Goal: Complete application form: Complete application form

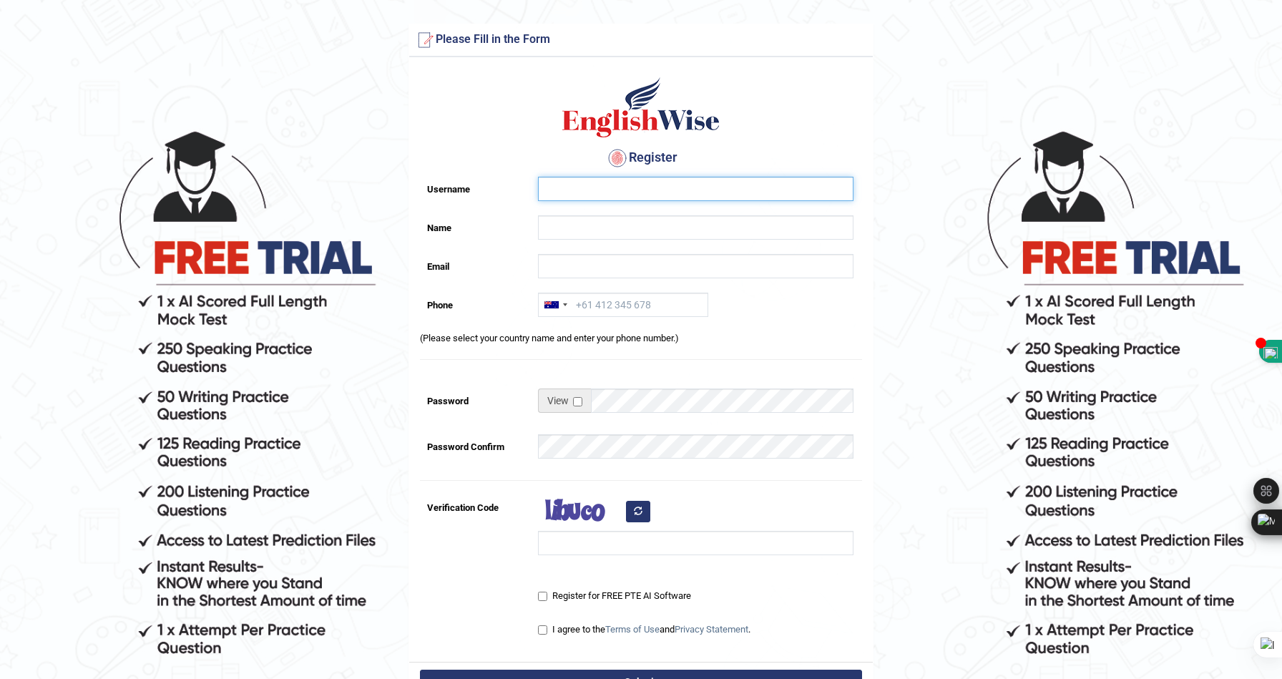
click at [651, 193] on input "Username" at bounding box center [695, 189] width 315 height 24
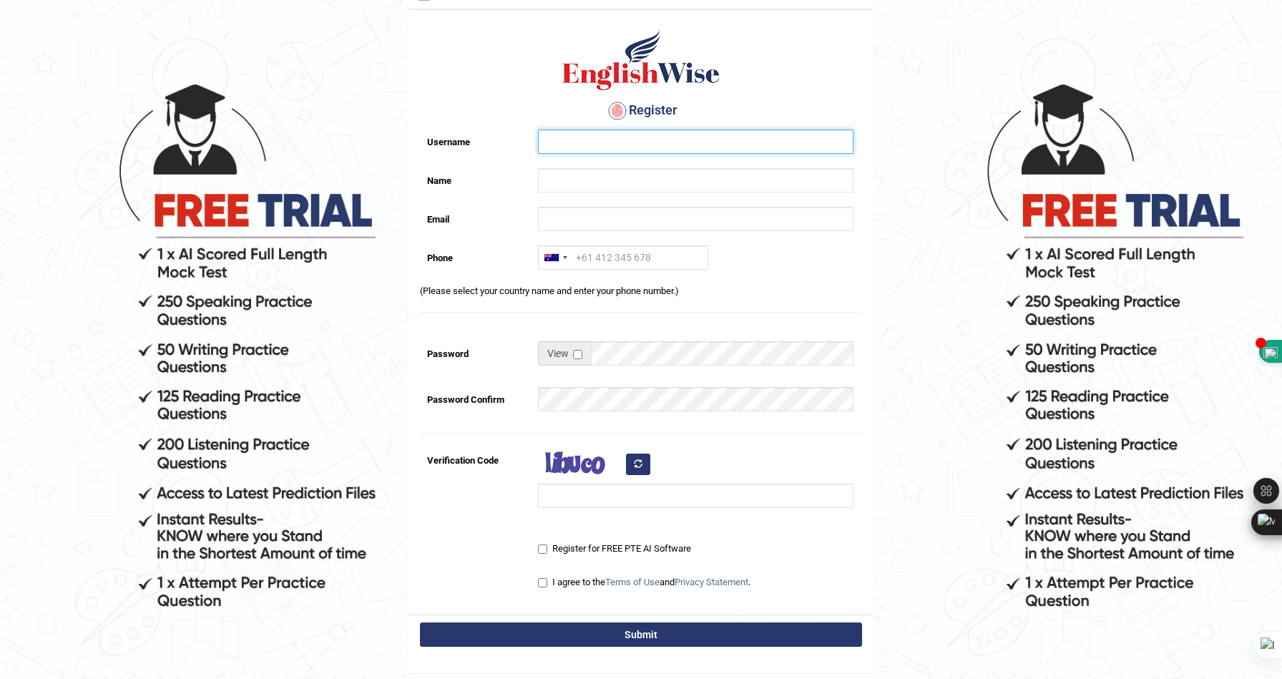
scroll to position [51, 0]
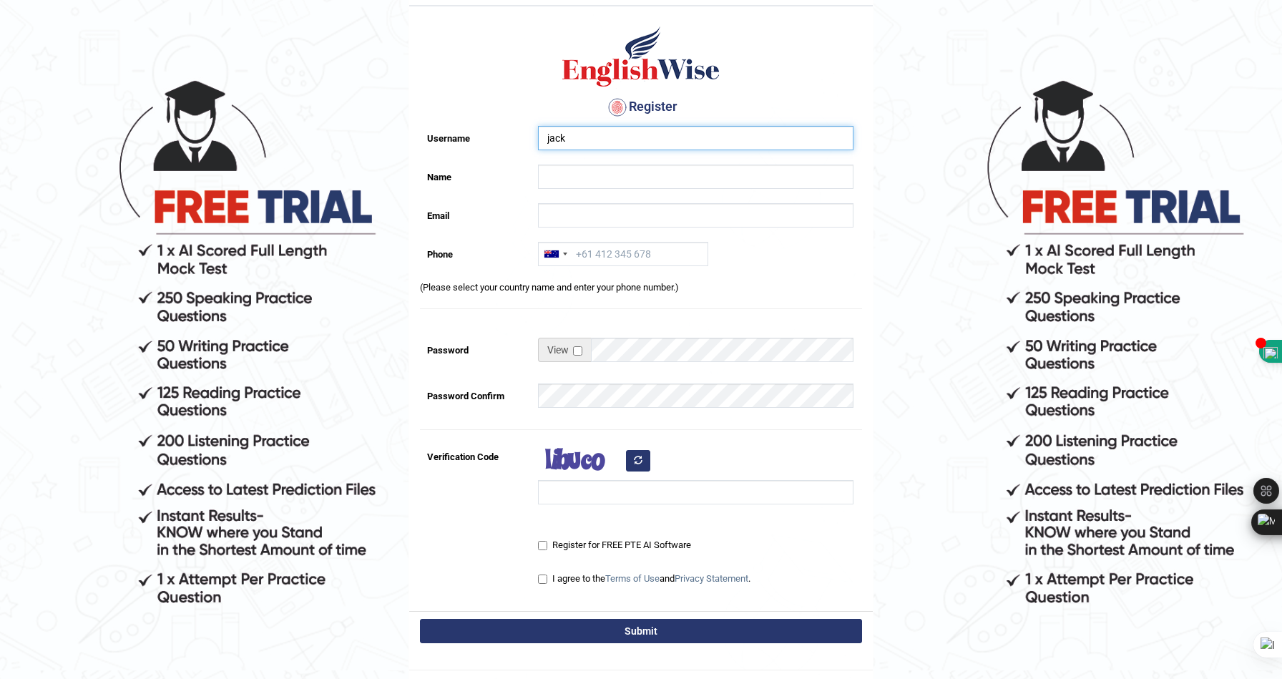
type input "jack"
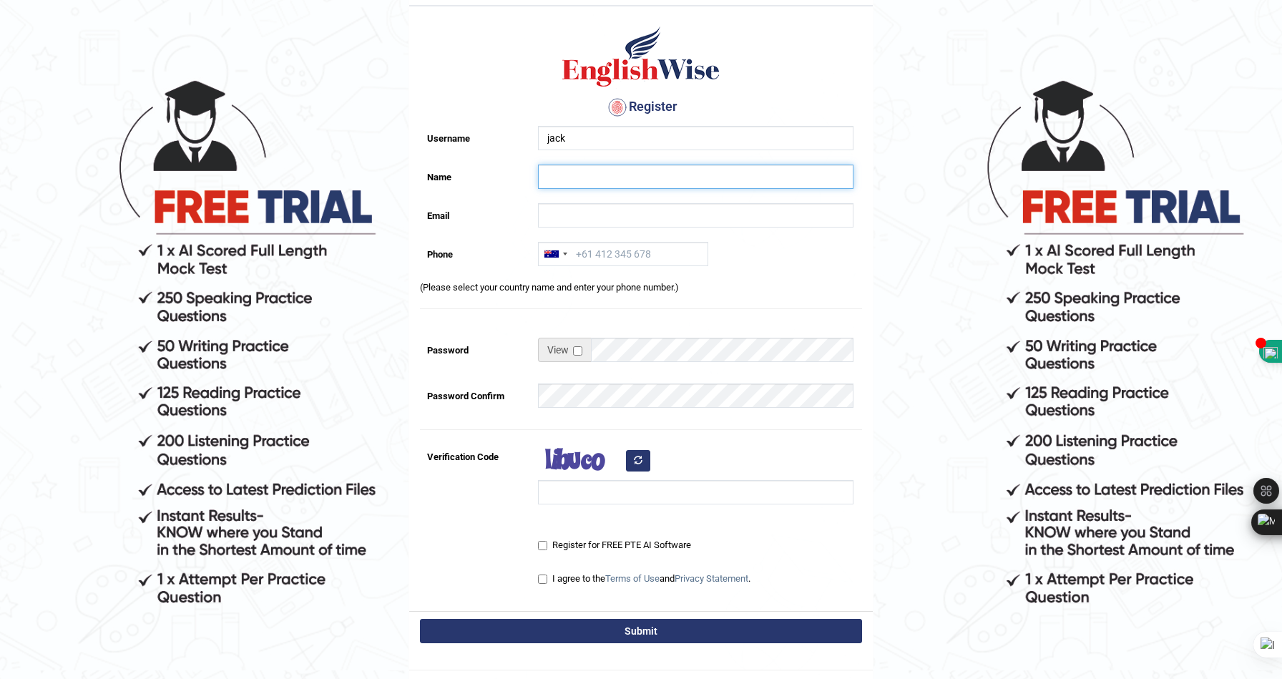
click at [564, 174] on input "Name" at bounding box center [695, 176] width 315 height 24
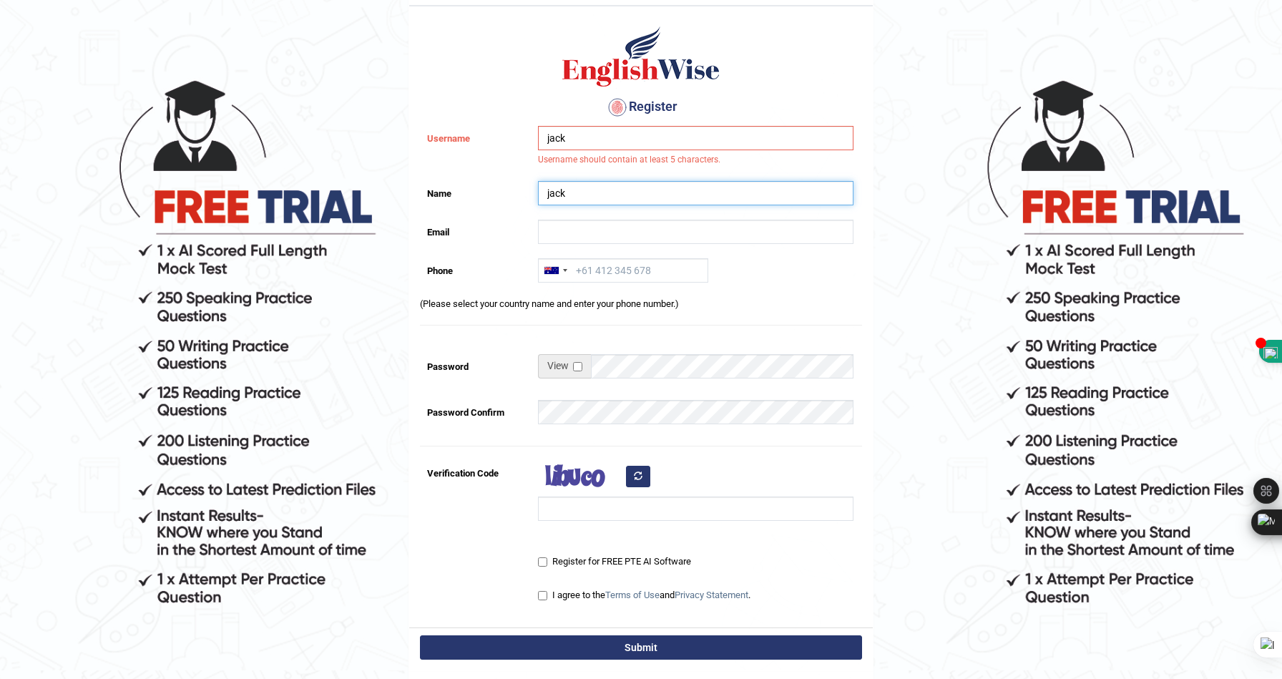
type input "jack"
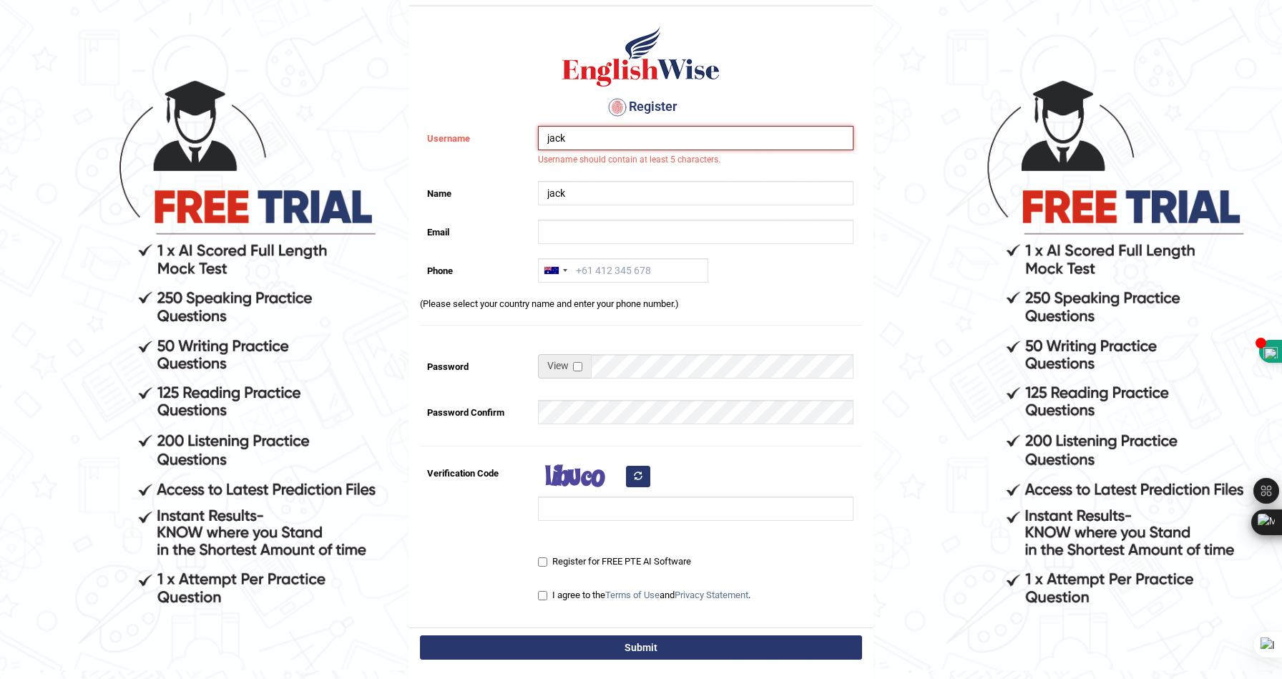
click at [578, 138] on input "jack" at bounding box center [695, 138] width 315 height 24
type input "jackwolf"
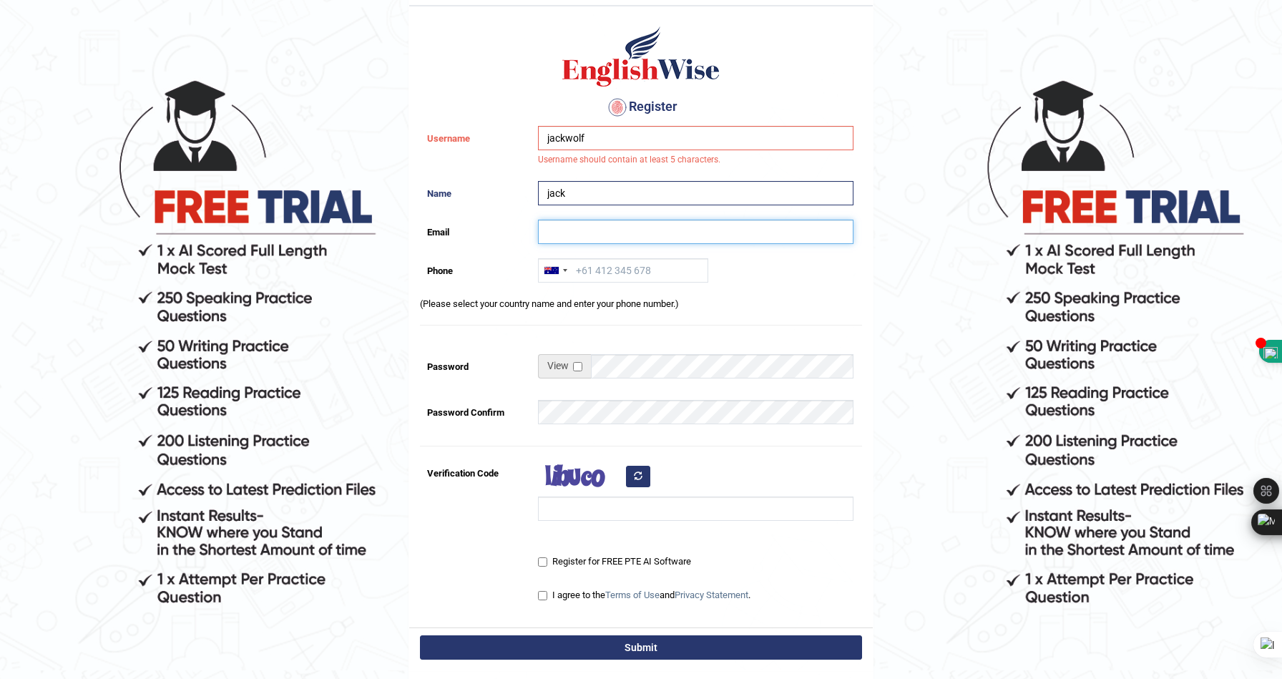
click at [582, 220] on input "Email" at bounding box center [695, 232] width 315 height 24
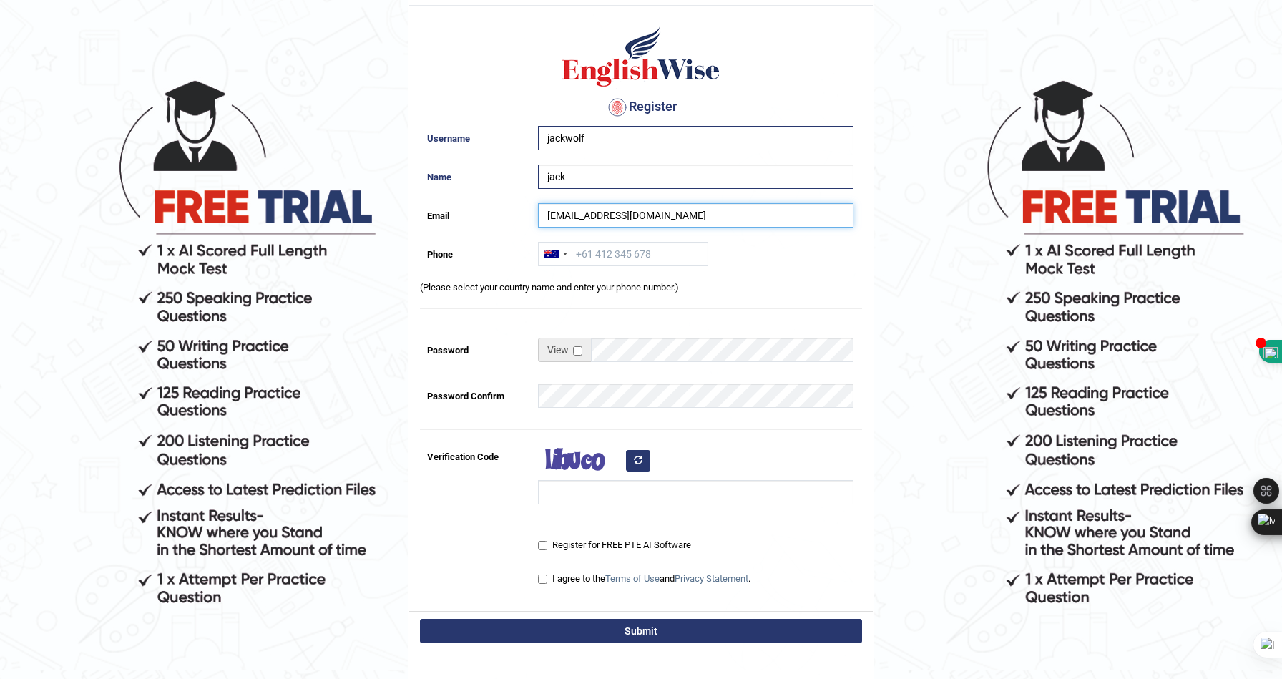
type input "jackwolf255@gmail.com"
click at [557, 257] on div at bounding box center [551, 253] width 14 height 7
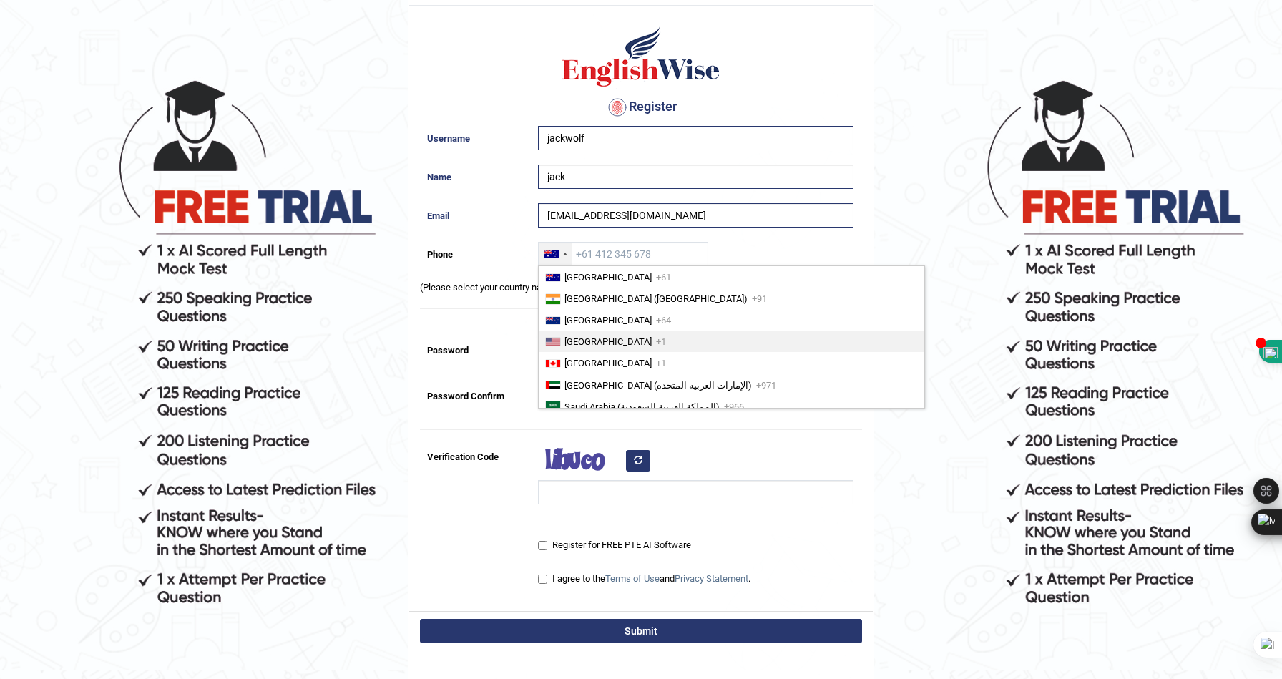
click at [604, 351] on li "United States +1" at bounding box center [731, 340] width 385 height 21
type input "+1"
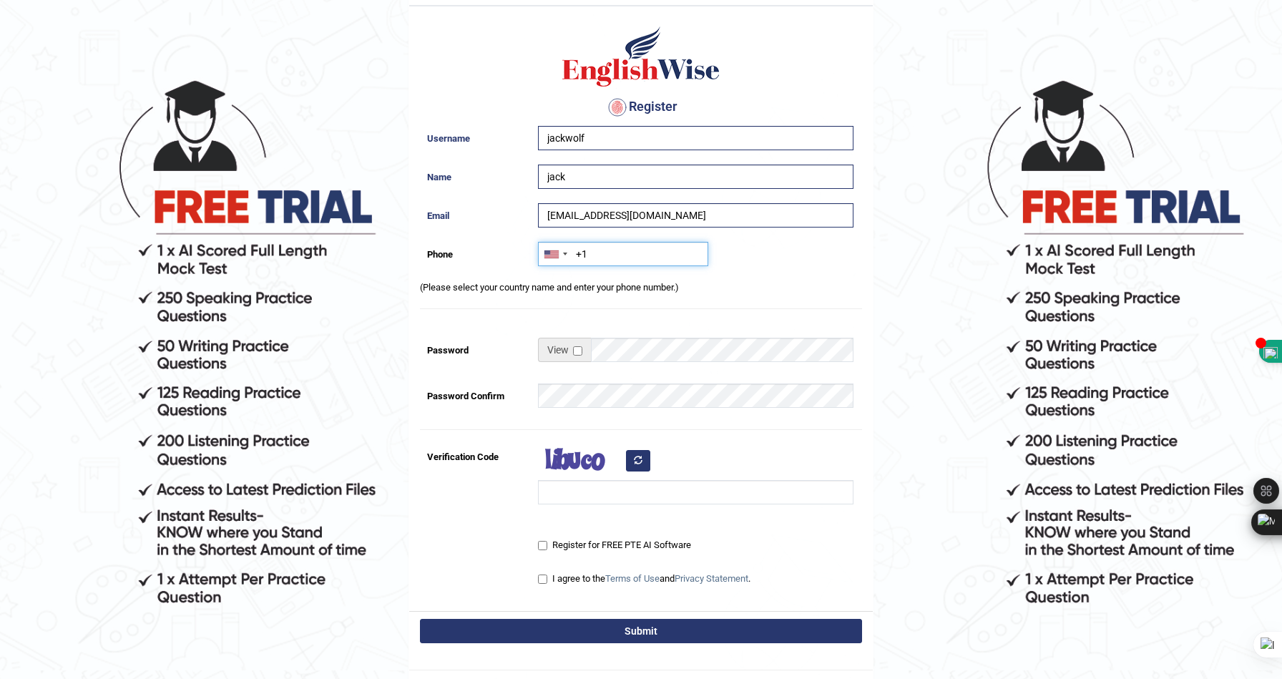
click at [609, 257] on input "+1" at bounding box center [623, 254] width 170 height 24
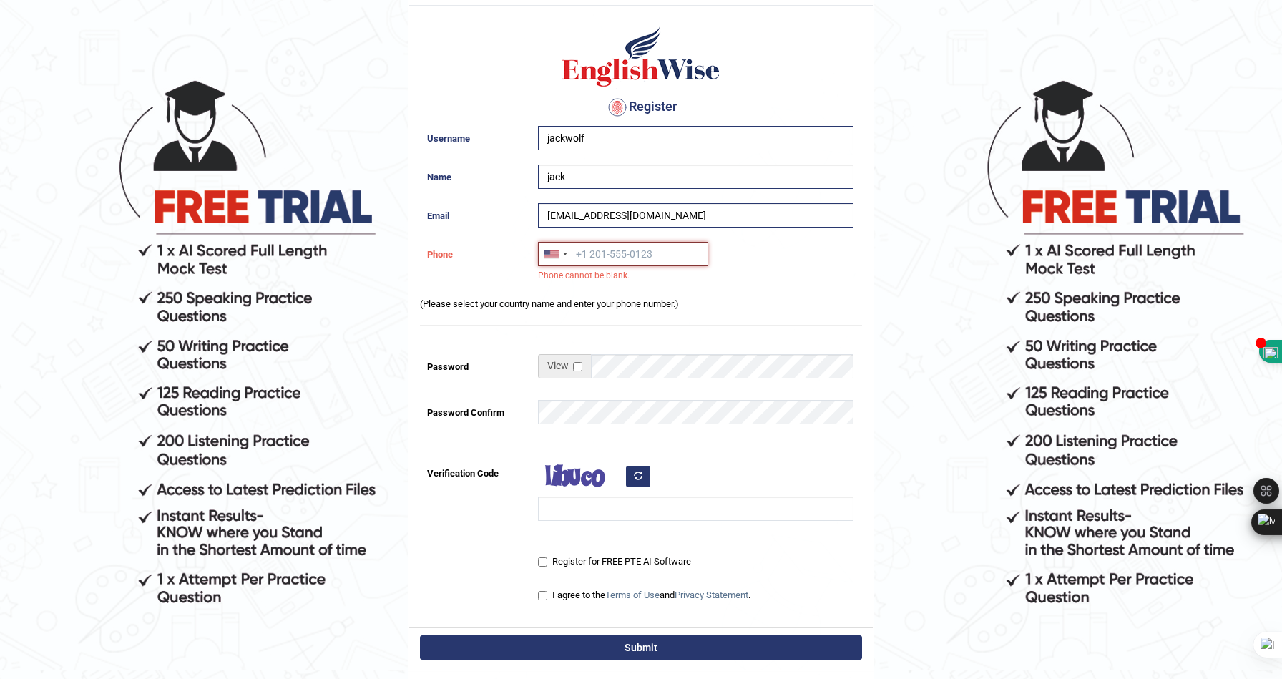
paste input "7252392460"
type input "7252392460"
click at [632, 296] on div "Register Username jackwolf Name jack Email jackwolf255@gmail.com Phone Australi…" at bounding box center [640, 321] width 463 height 614
click at [717, 337] on div "Register Username jackwolf Name jack Email jackwolf255@gmail.com Phone Australi…" at bounding box center [640, 321] width 463 height 614
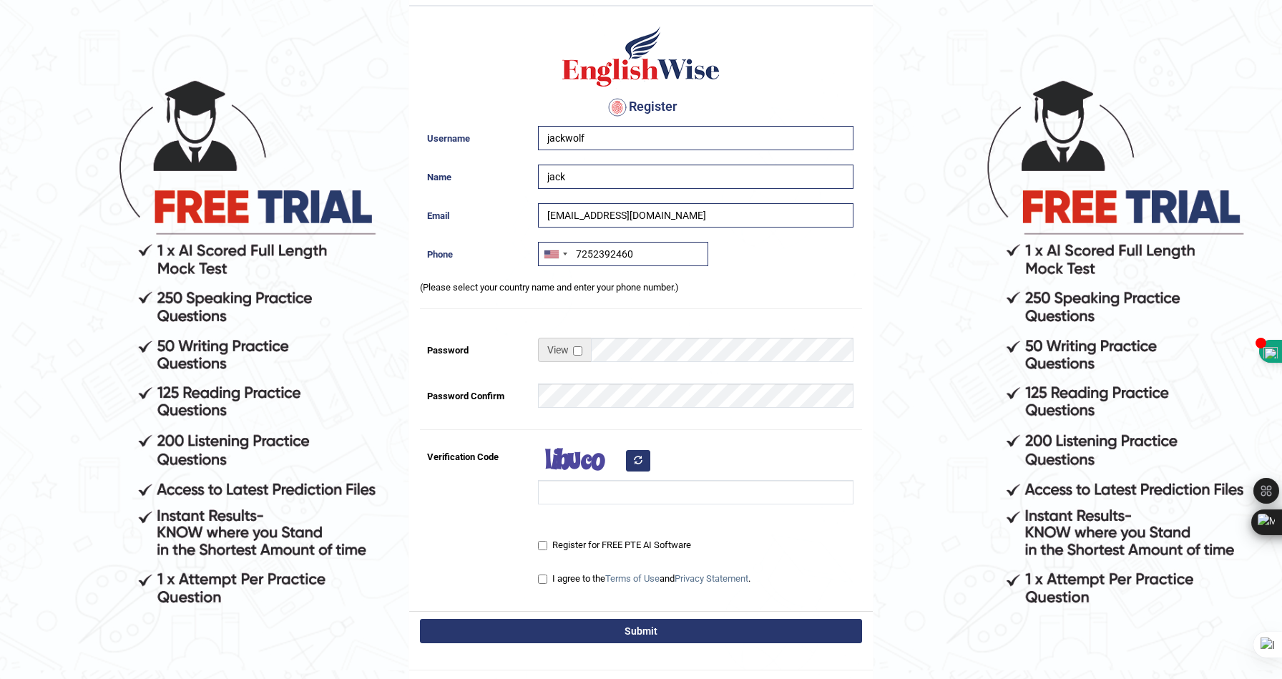
click at [545, 415] on div "Register Username jackwolf Name jack Email jackwolf255@gmail.com Phone Australi…" at bounding box center [640, 312] width 463 height 597
click at [583, 495] on input "Verification Code" at bounding box center [695, 492] width 315 height 24
type input "rpfoPe"
click at [590, 544] on label "Register for FREE PTE AI Software" at bounding box center [614, 545] width 153 height 14
click at [547, 544] on input "Register for FREE PTE AI Software" at bounding box center [542, 545] width 9 height 9
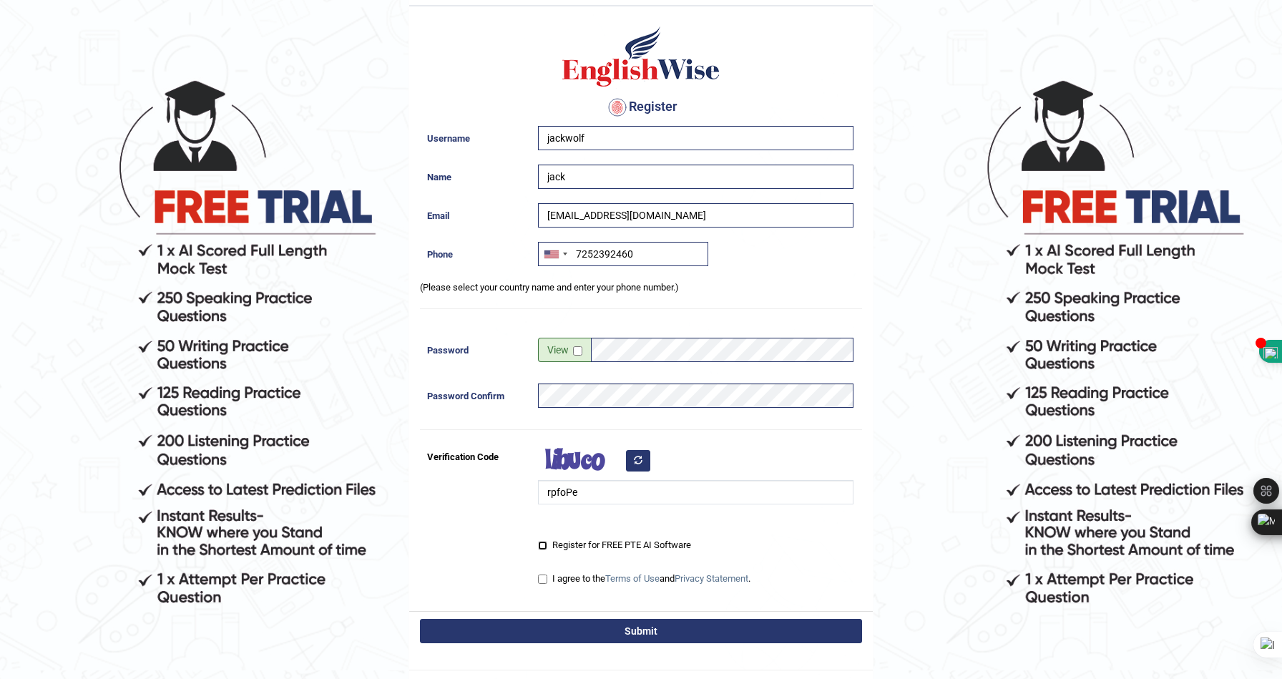
checkbox input "true"
click at [561, 579] on label "I agree to the Terms of Use and Privacy Statement ." at bounding box center [644, 578] width 212 height 14
click at [547, 579] on input "I agree to the Terms of Use and Privacy Statement ." at bounding box center [542, 578] width 9 height 9
checkbox input "true"
click at [569, 626] on button "Submit" at bounding box center [641, 631] width 442 height 24
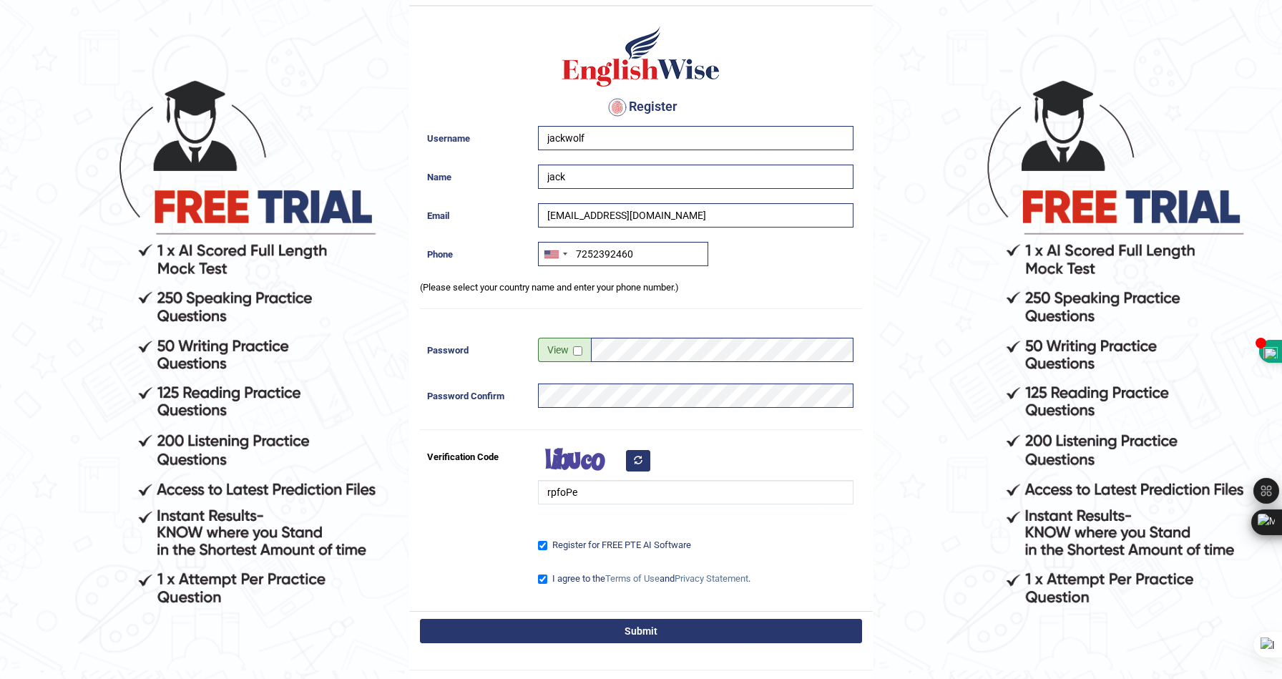
type input "+17252392460"
click at [574, 626] on button "Submit" at bounding box center [641, 631] width 442 height 24
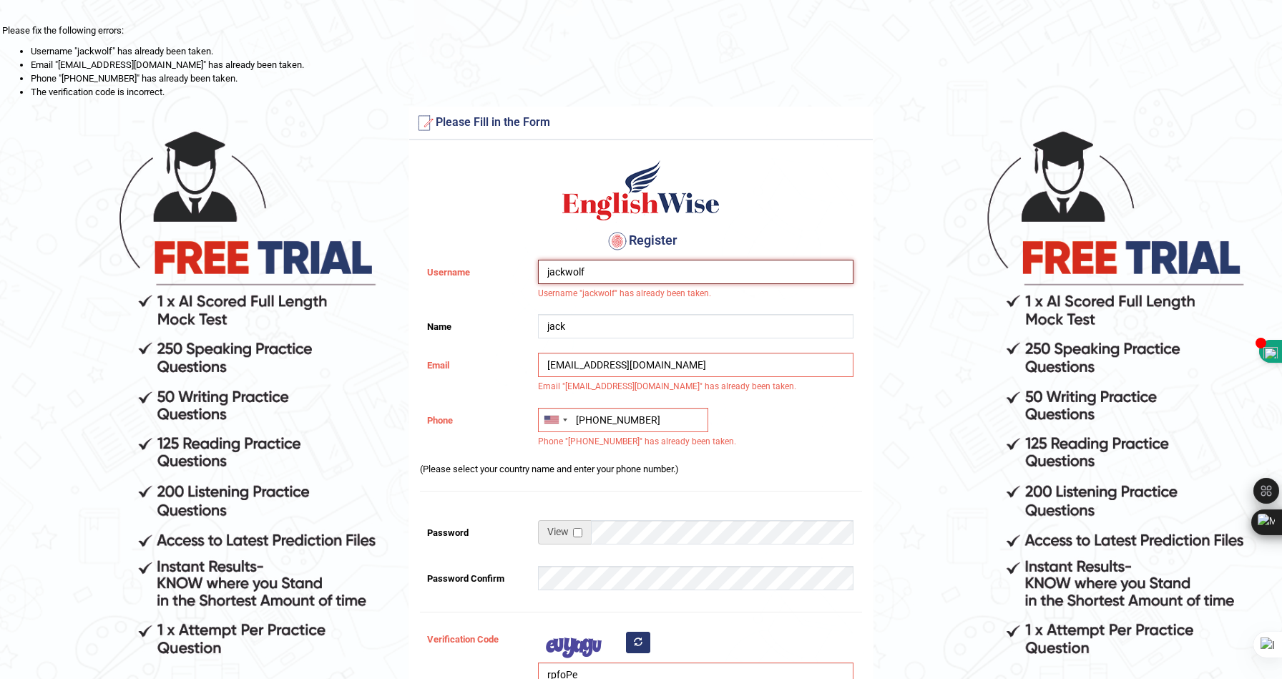
click at [609, 278] on input "jackwolf" at bounding box center [695, 272] width 315 height 24
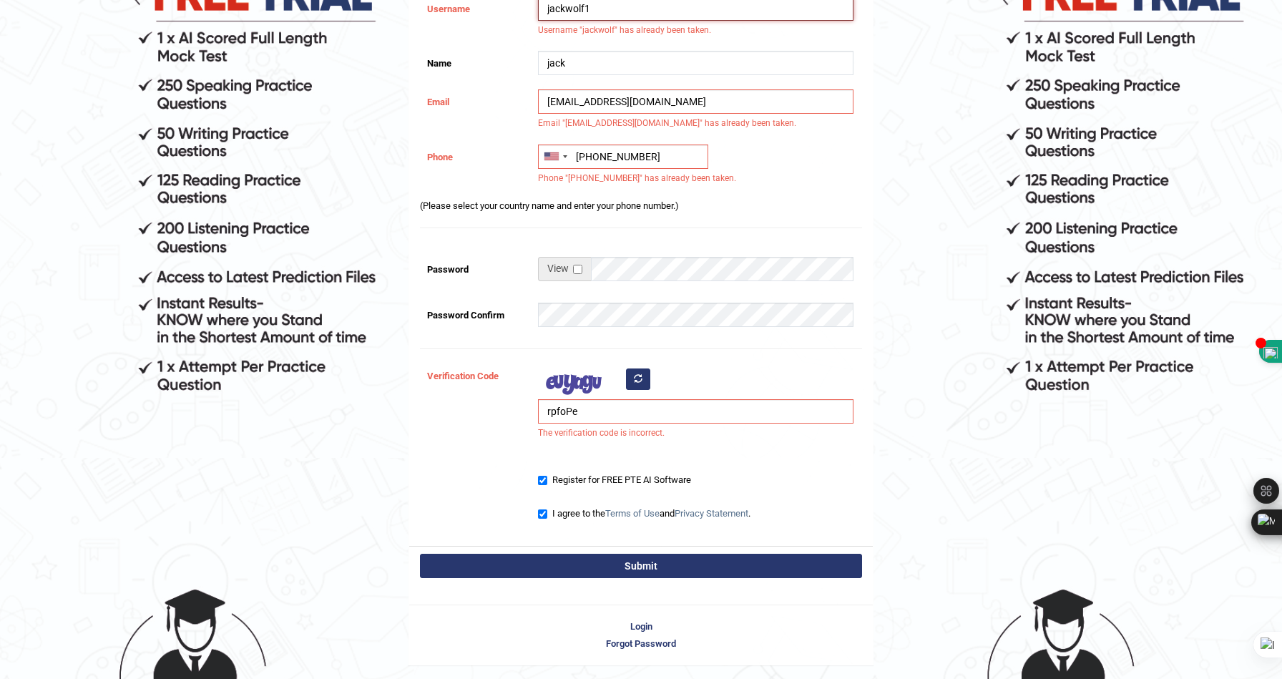
scroll to position [264, 0]
type input "jackwolf1"
click at [634, 384] on button "button" at bounding box center [638, 378] width 24 height 21
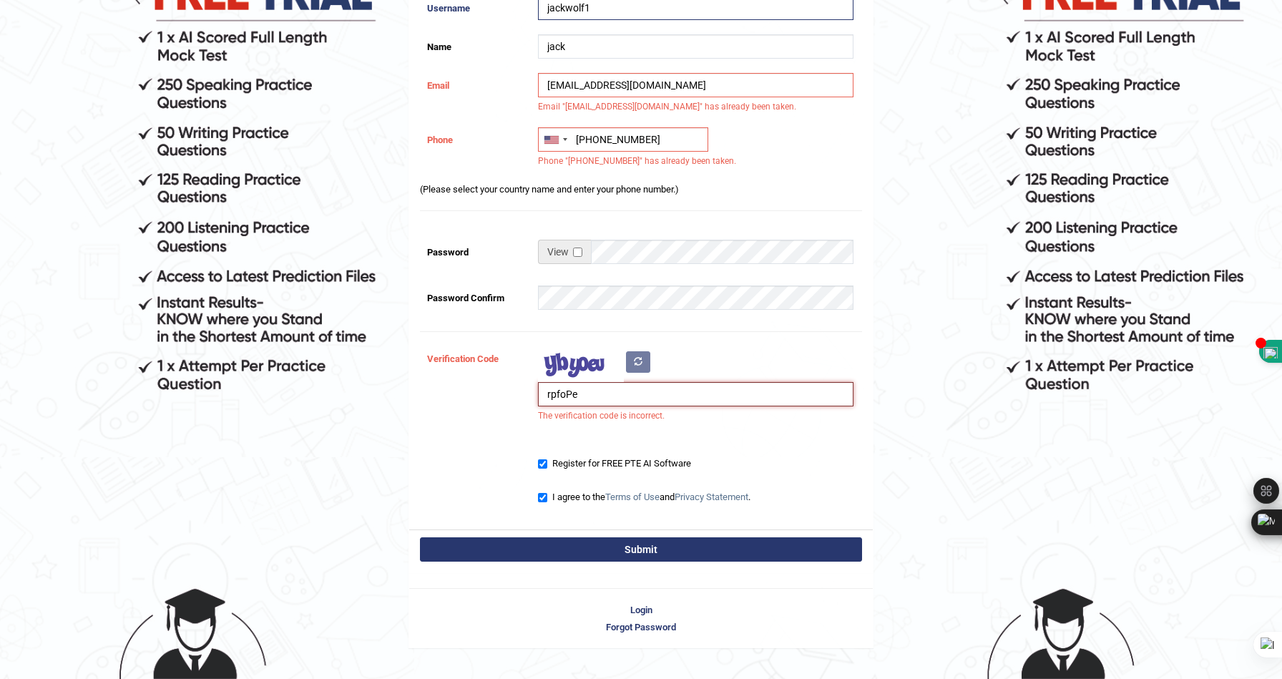
click at [604, 394] on input "rpfoPe" at bounding box center [695, 394] width 315 height 24
type input "cupese"
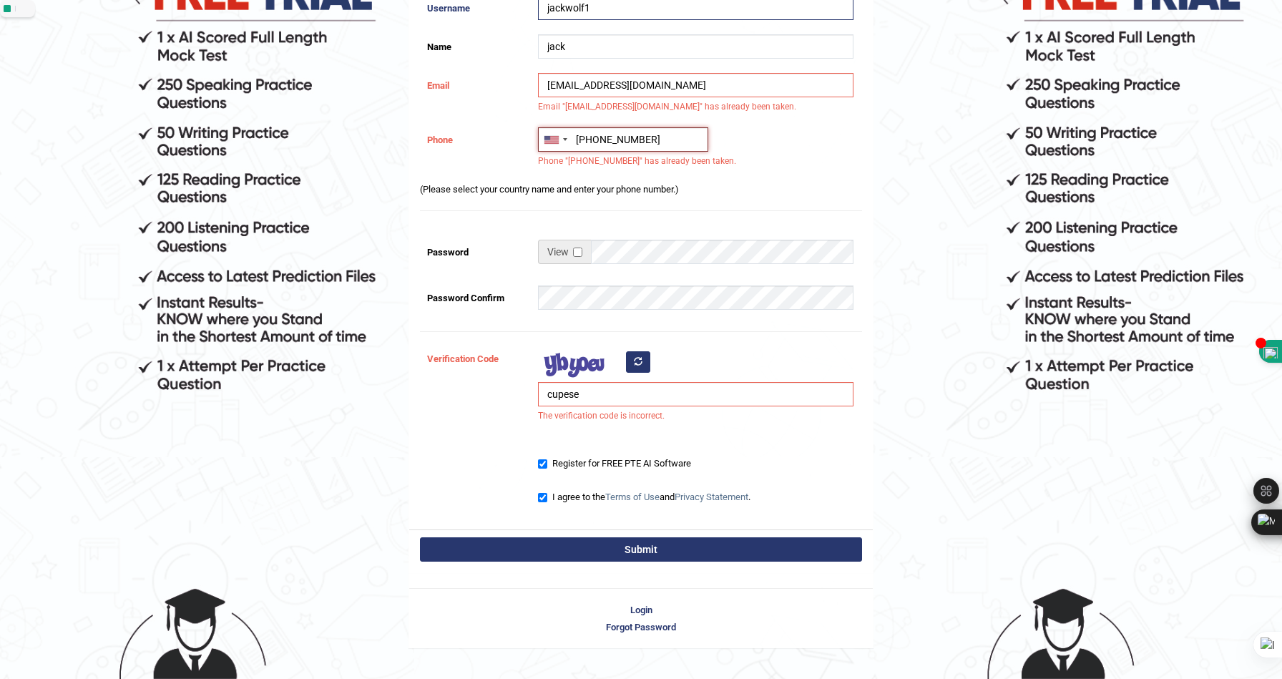
click at [607, 140] on input "+1 725-239-2460" at bounding box center [623, 139] width 170 height 24
click at [590, 141] on input "+1 725-239-2460" at bounding box center [623, 139] width 170 height 24
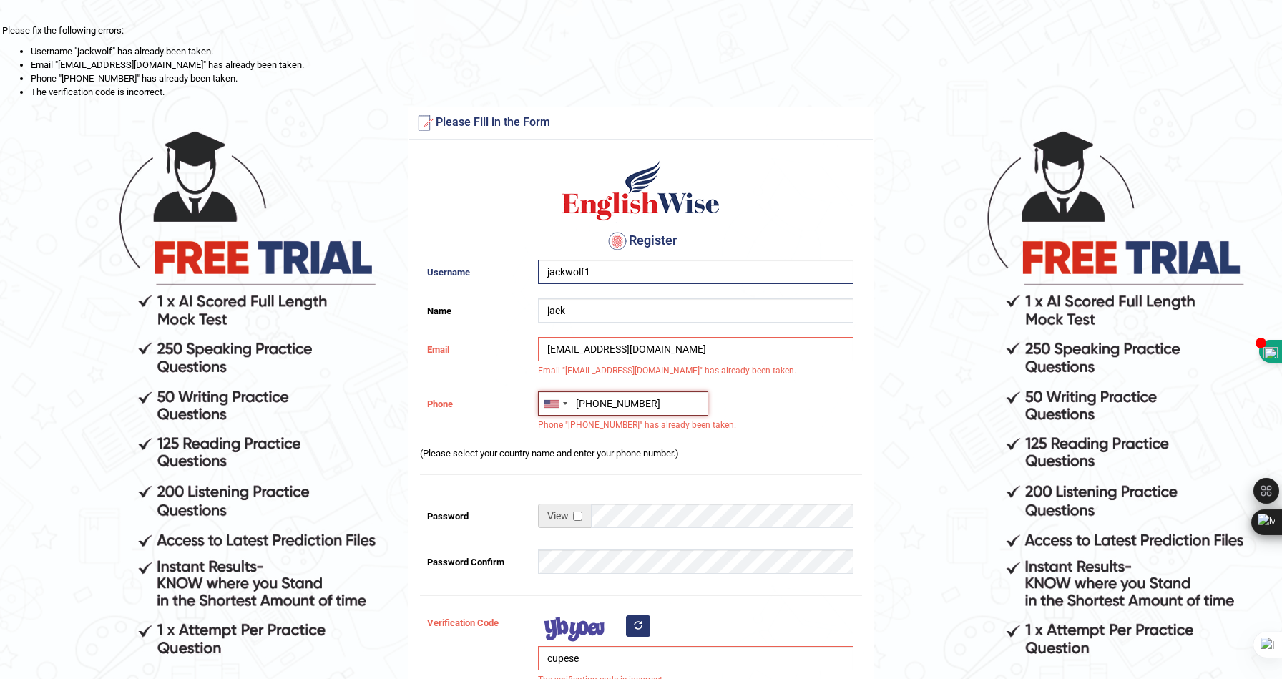
scroll to position [291, 0]
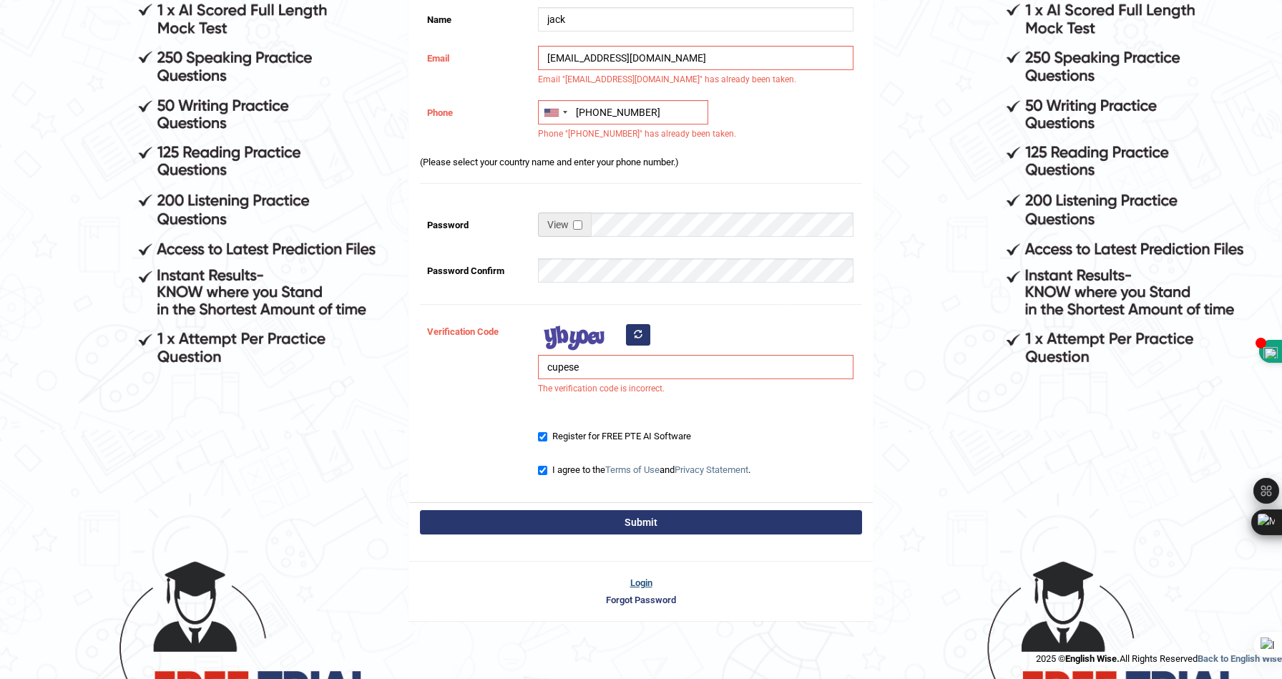
click at [646, 581] on link "Login" at bounding box center [640, 583] width 463 height 14
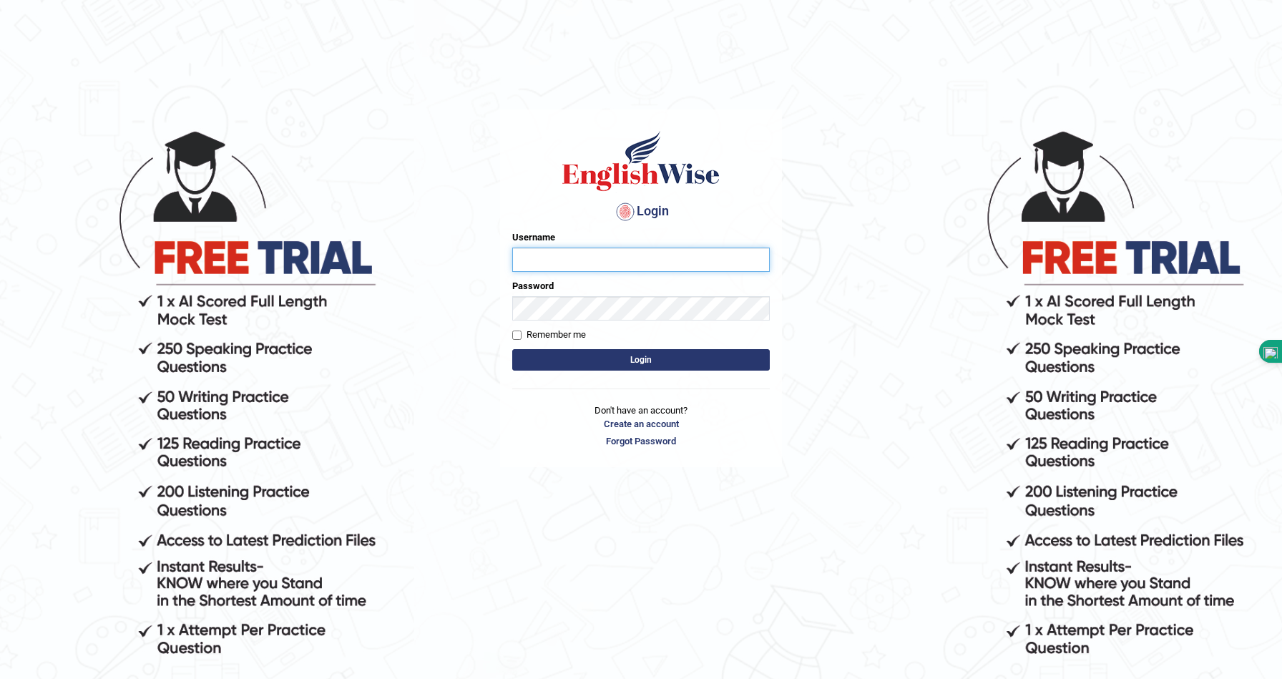
type input "jackwolf"
click at [665, 255] on input "jackwolf" at bounding box center [640, 259] width 257 height 24
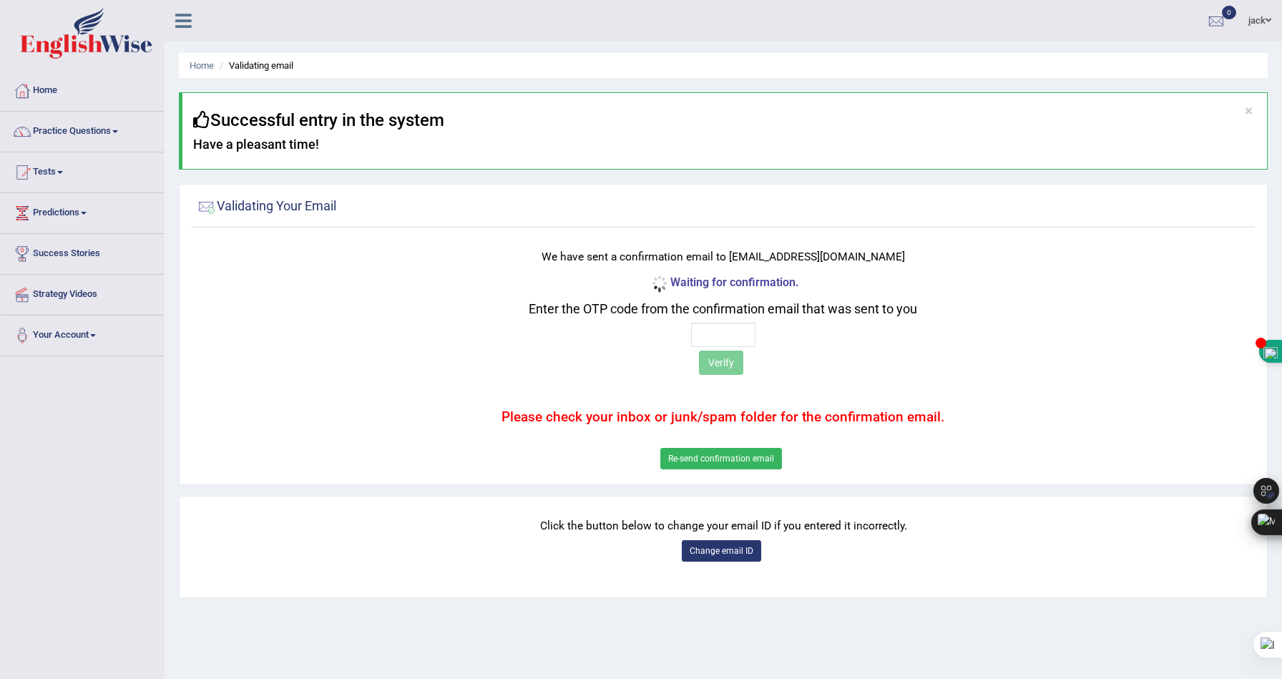
click at [723, 463] on button "Re-send confirmation email" at bounding box center [721, 458] width 122 height 21
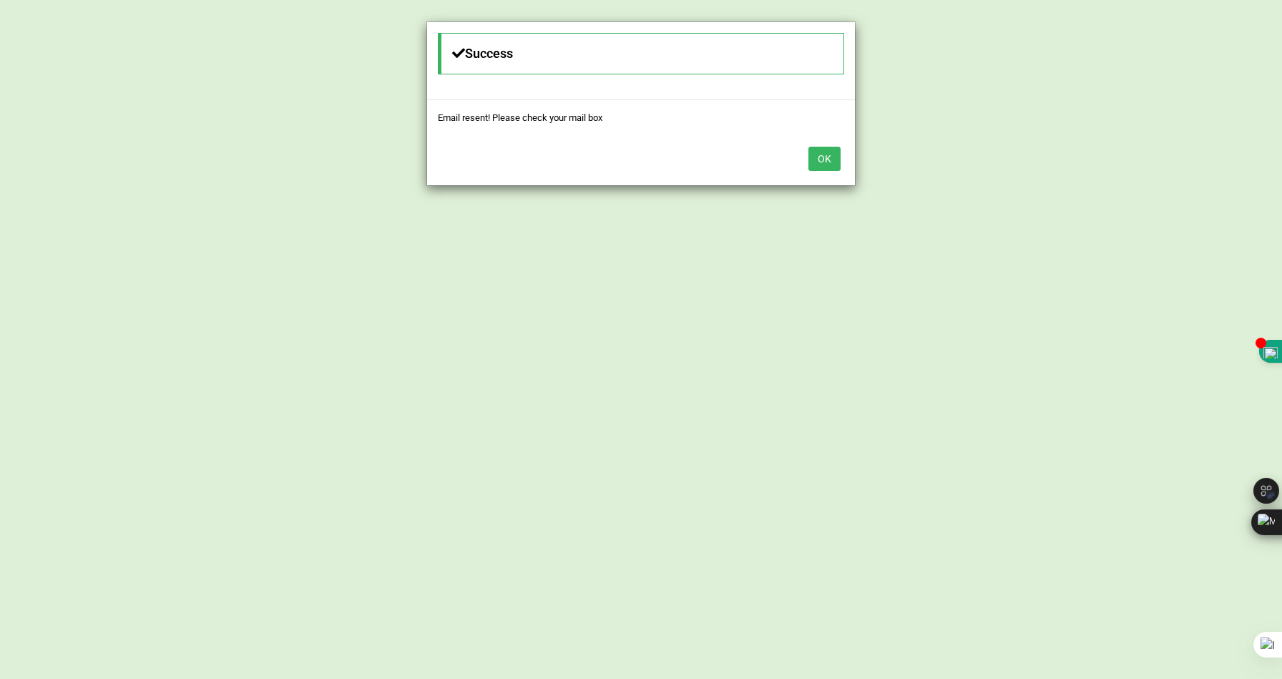
click at [824, 152] on button "OK" at bounding box center [824, 159] width 32 height 24
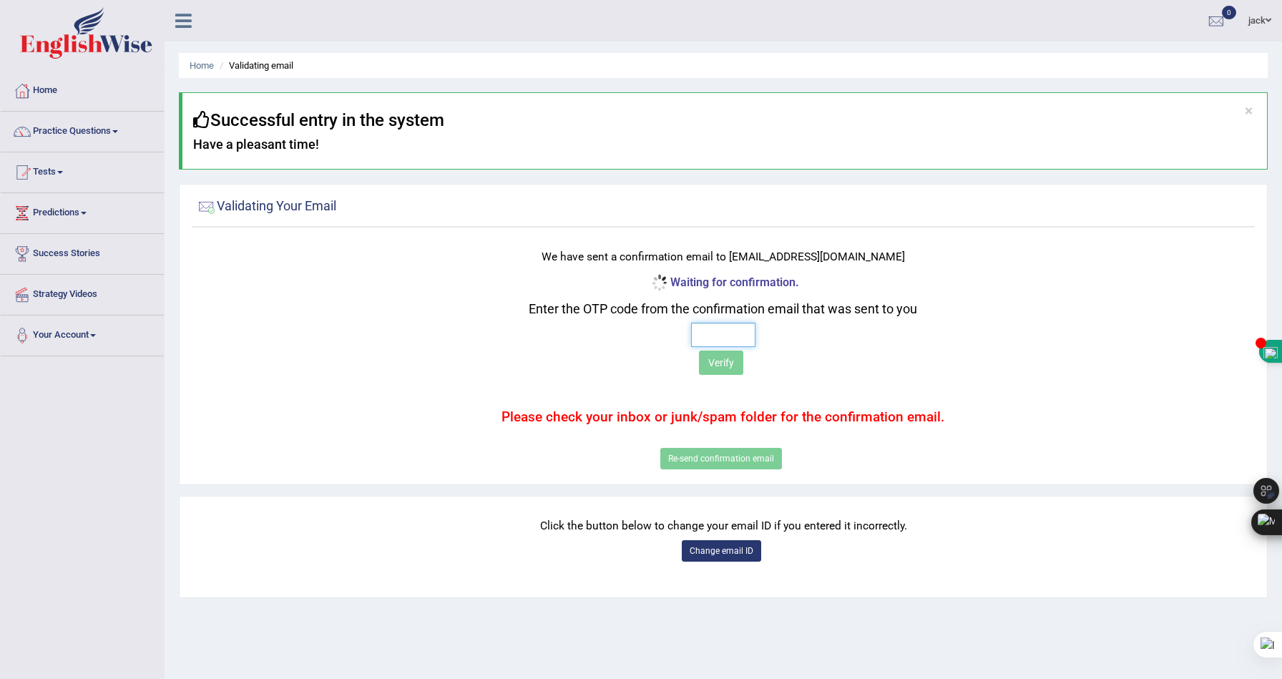
click at [735, 339] on input "text" at bounding box center [723, 335] width 64 height 24
type input "4 0 7 9"
click at [719, 365] on button "Verify" at bounding box center [721, 362] width 44 height 24
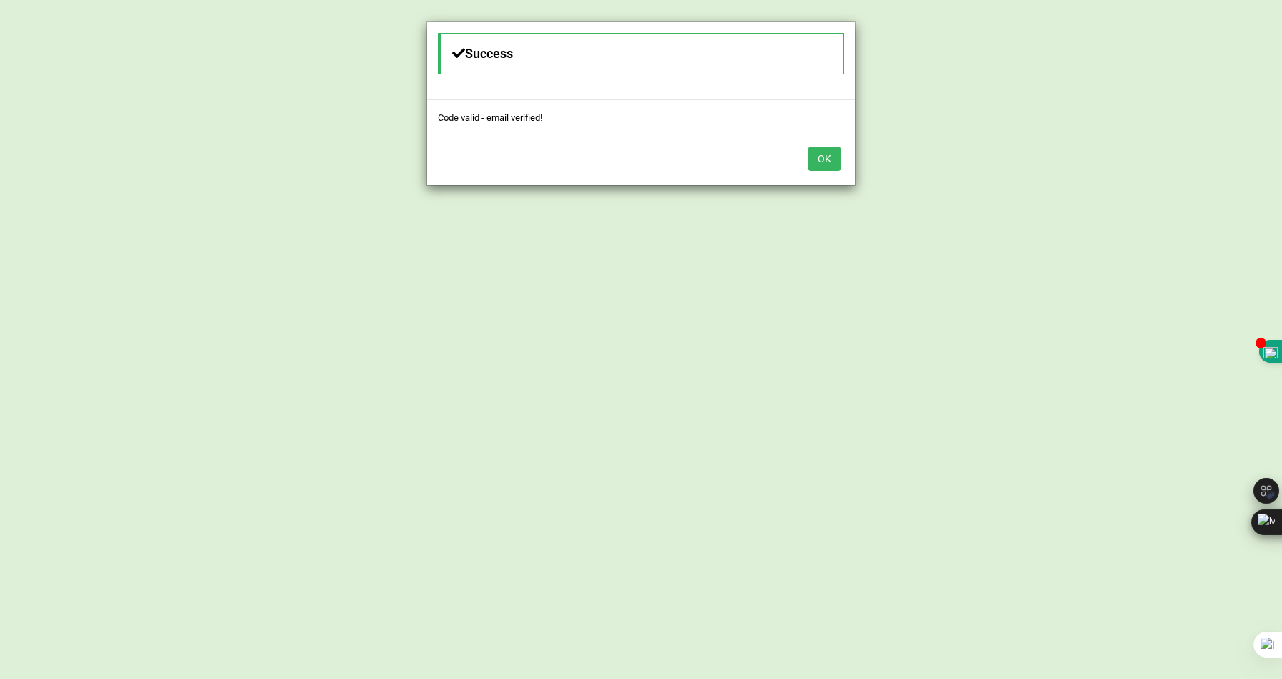
click at [827, 165] on button "OK" at bounding box center [824, 159] width 32 height 24
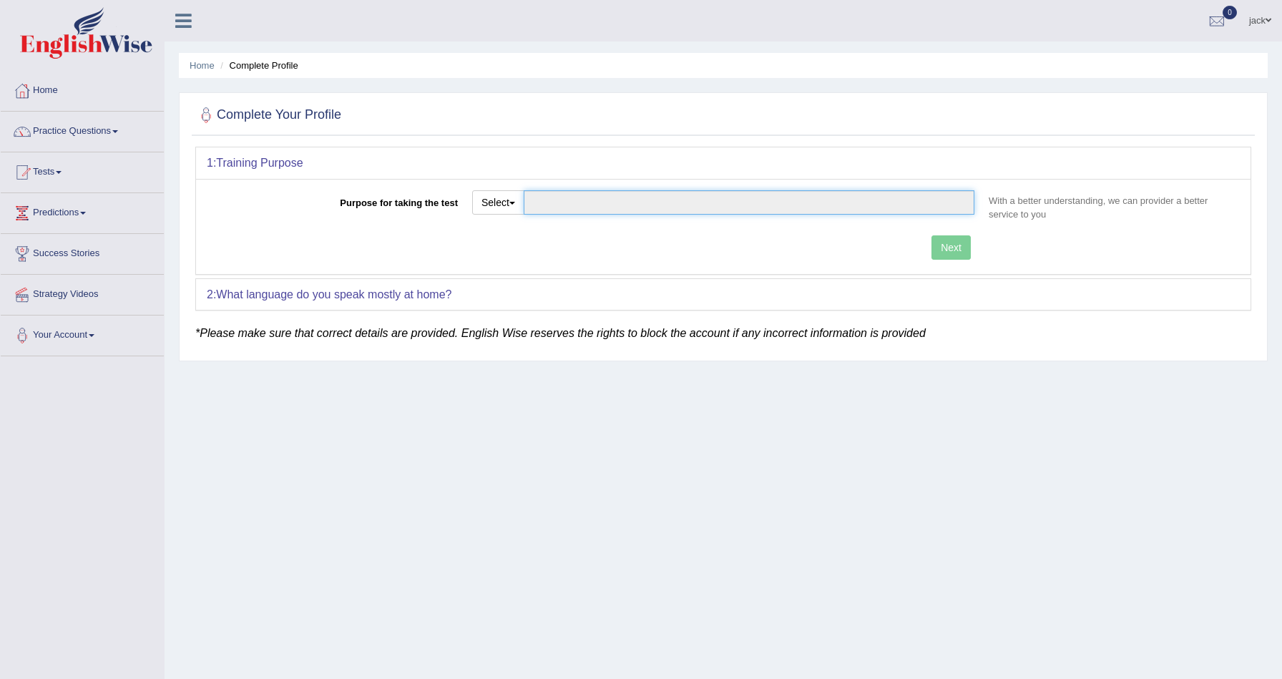
click at [582, 202] on input "Purpose for taking the test" at bounding box center [749, 202] width 451 height 24
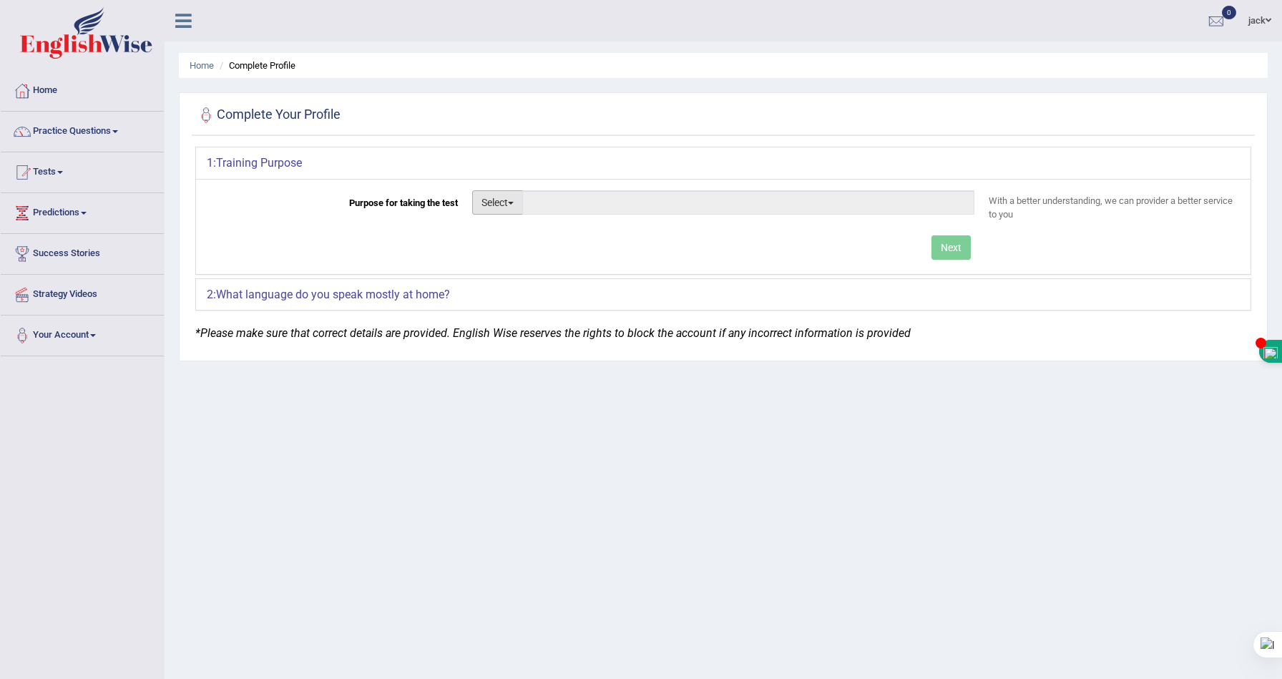
click at [496, 204] on button "Select" at bounding box center [497, 202] width 51 height 24
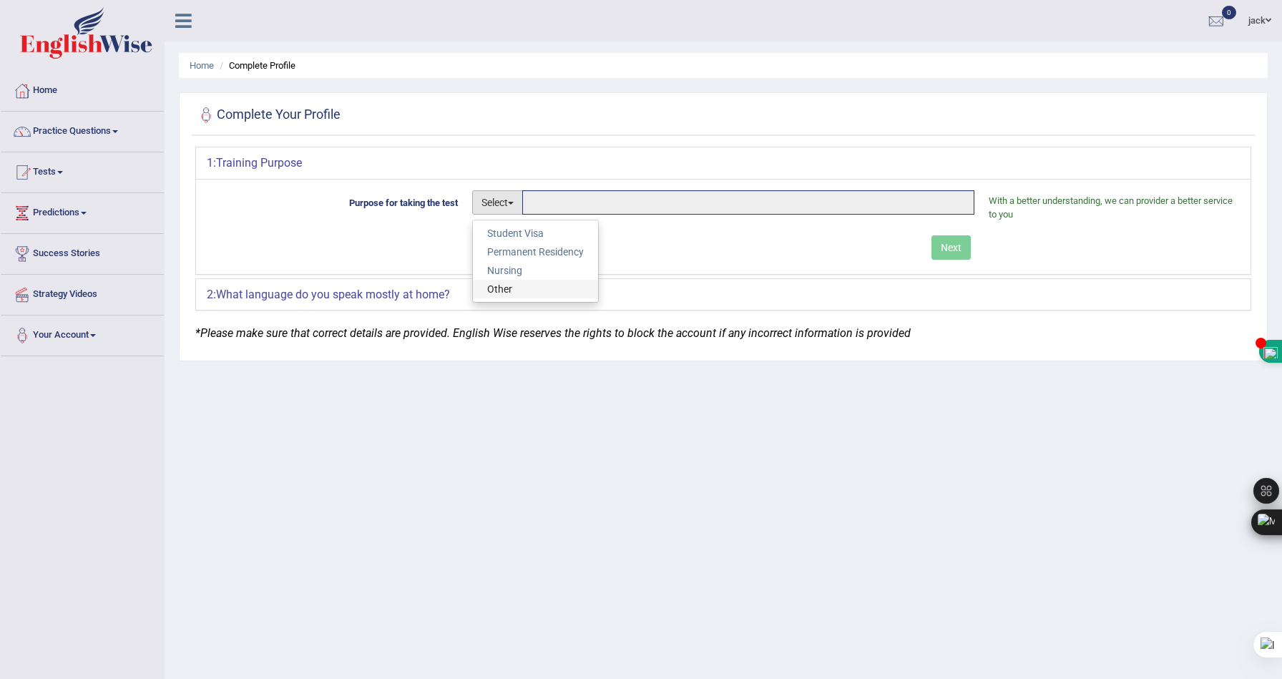
click at [565, 287] on link "Other" at bounding box center [535, 289] width 125 height 19
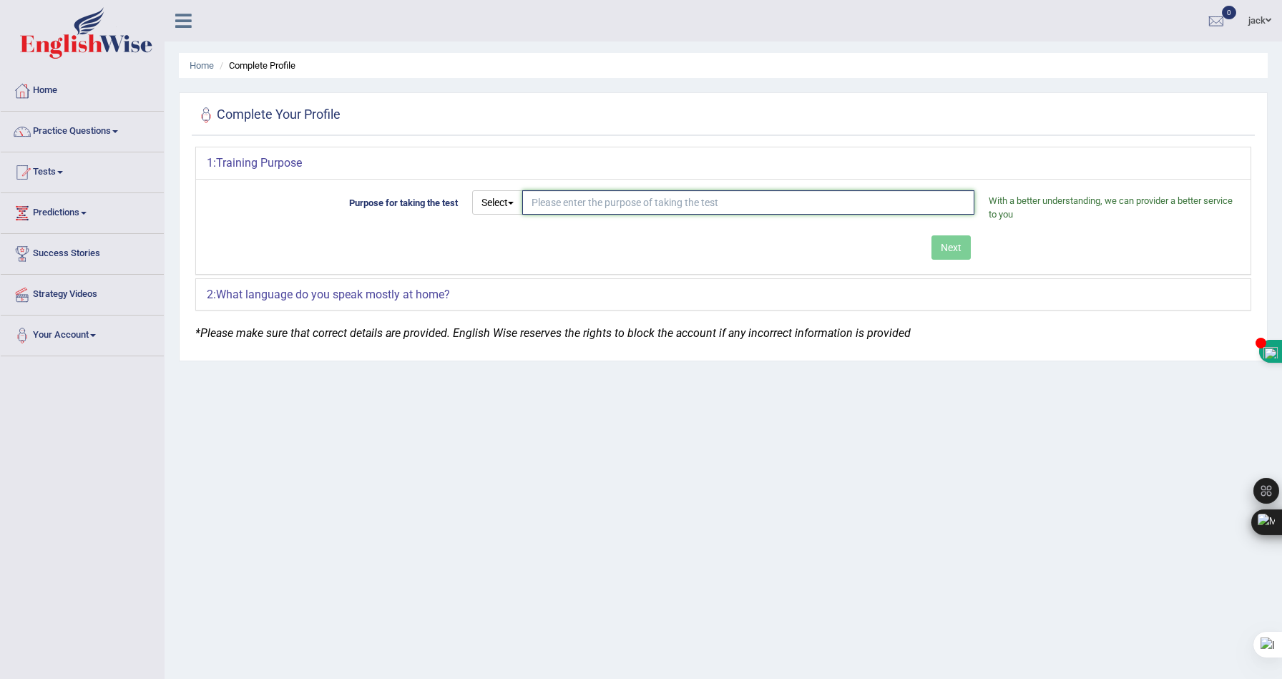
click at [738, 206] on input "Purpose for taking the test" at bounding box center [748, 202] width 452 height 24
click at [588, 202] on input "Canada imagration" at bounding box center [748, 202] width 452 height 24
type input "Canada immigration"
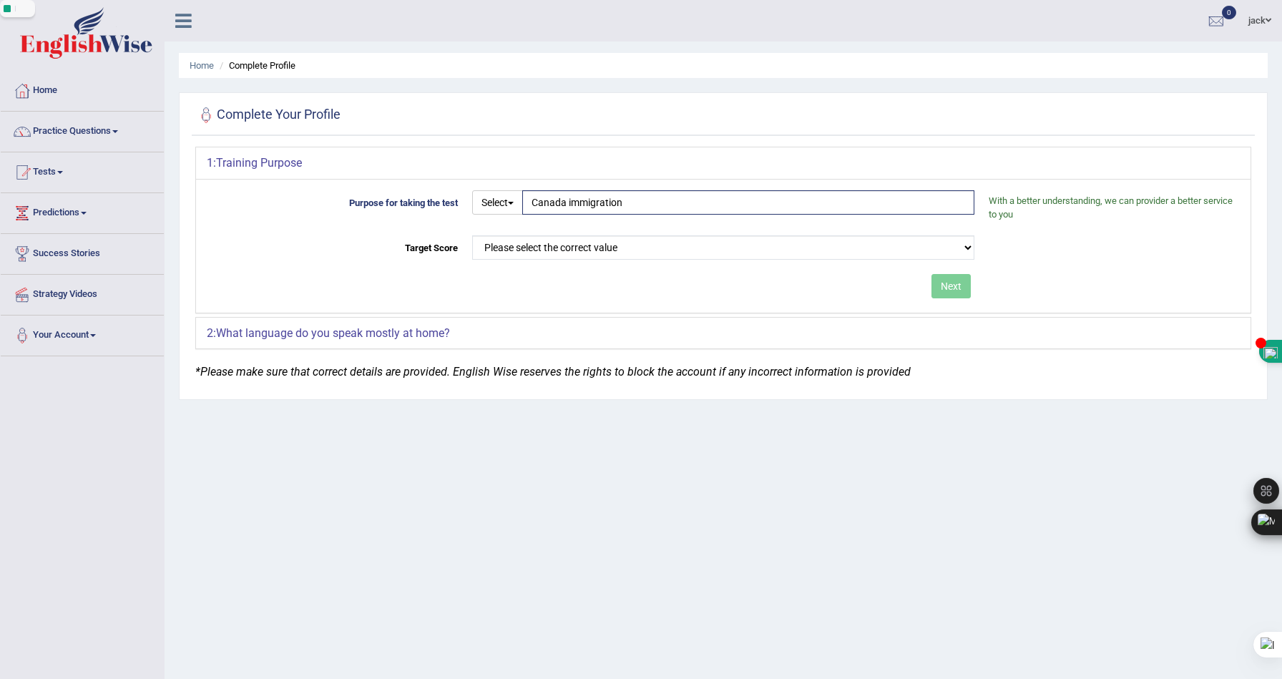
click at [954, 250] on div "Purpose for taking the test Select Student Visa Permanent Residency Nursing Oth…" at bounding box center [723, 246] width 1054 height 134
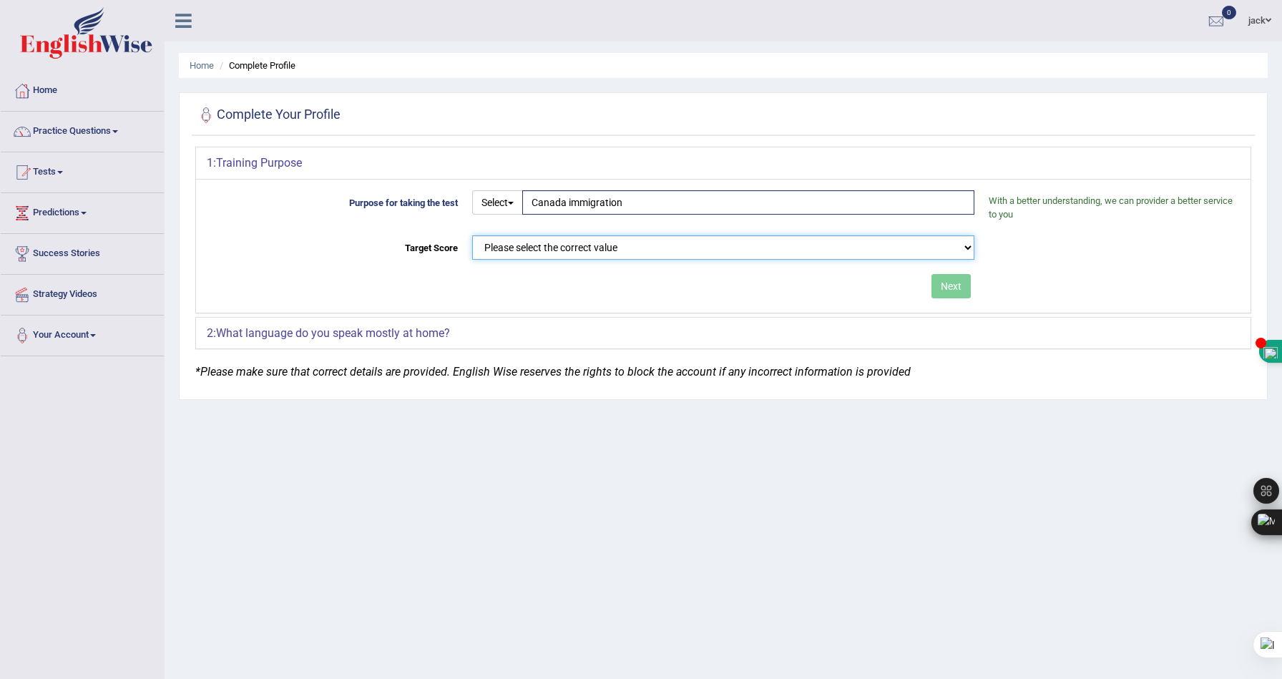
click at [850, 247] on select "Please select the correct value 50 (6 bands) 58 (6.5 bands) 65 (7 bands) 79 (8 …" at bounding box center [723, 247] width 502 height 24
select select "79"
click at [472, 235] on select "Please select the correct value 50 (6 bands) 58 (6.5 bands) 65 (7 bands) 79 (8 …" at bounding box center [723, 247] width 502 height 24
click at [952, 281] on button "Next" at bounding box center [950, 286] width 39 height 24
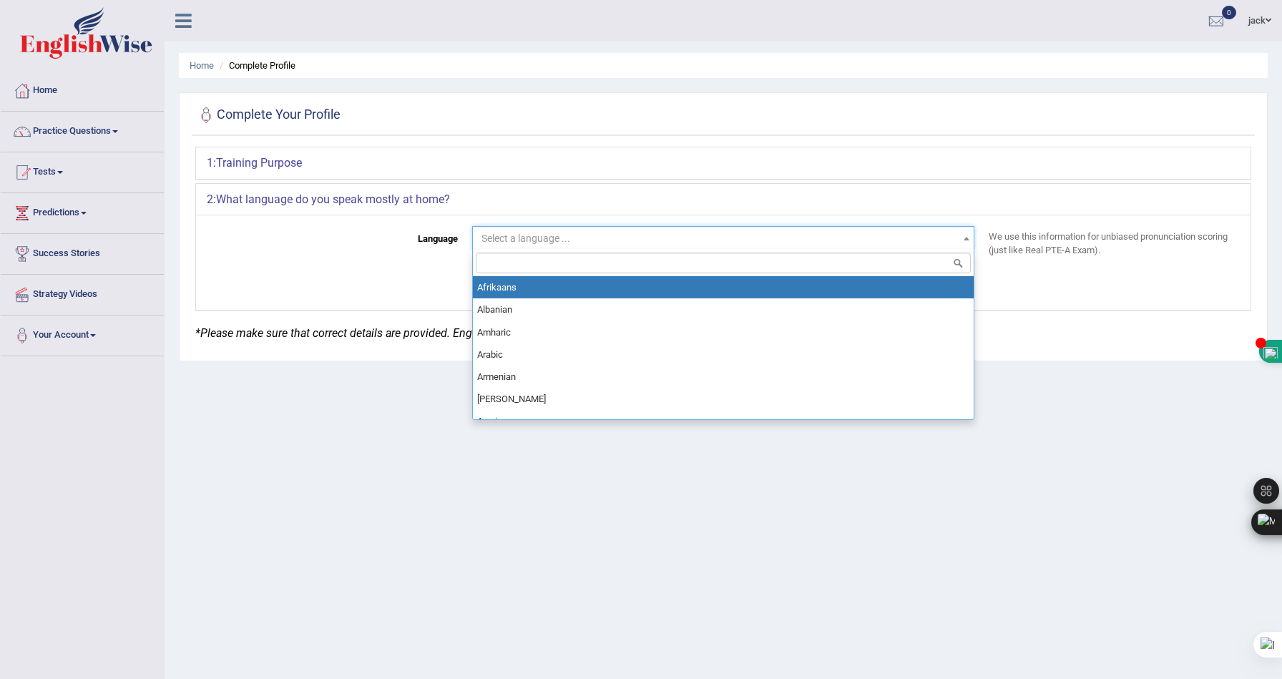
click at [638, 240] on span "Select a language ..." at bounding box center [718, 238] width 475 height 14
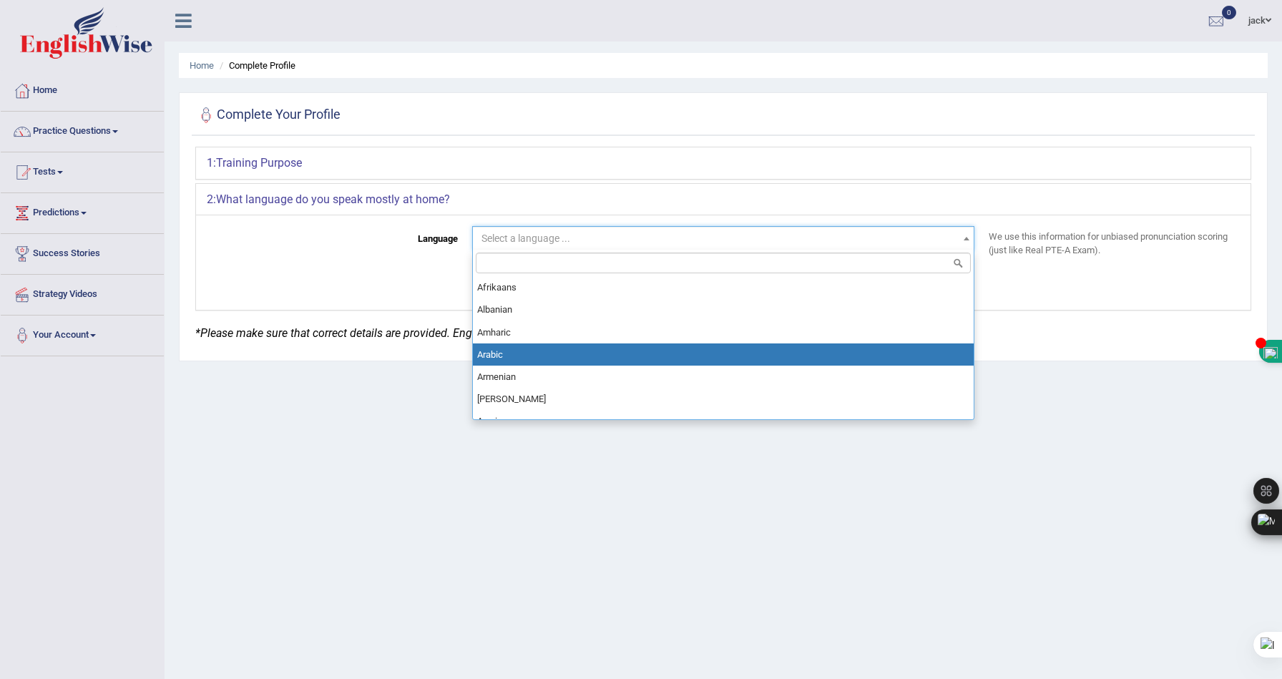
select select "Arabic"
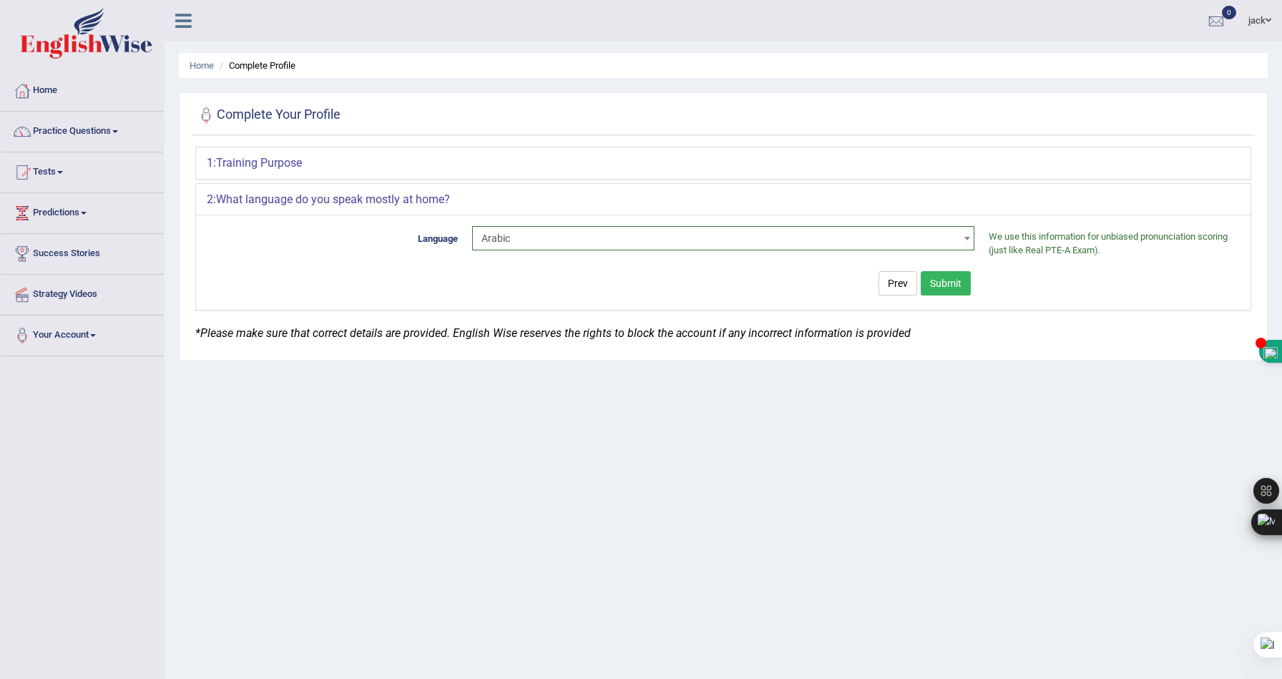
click at [943, 285] on button "Submit" at bounding box center [945, 283] width 50 height 24
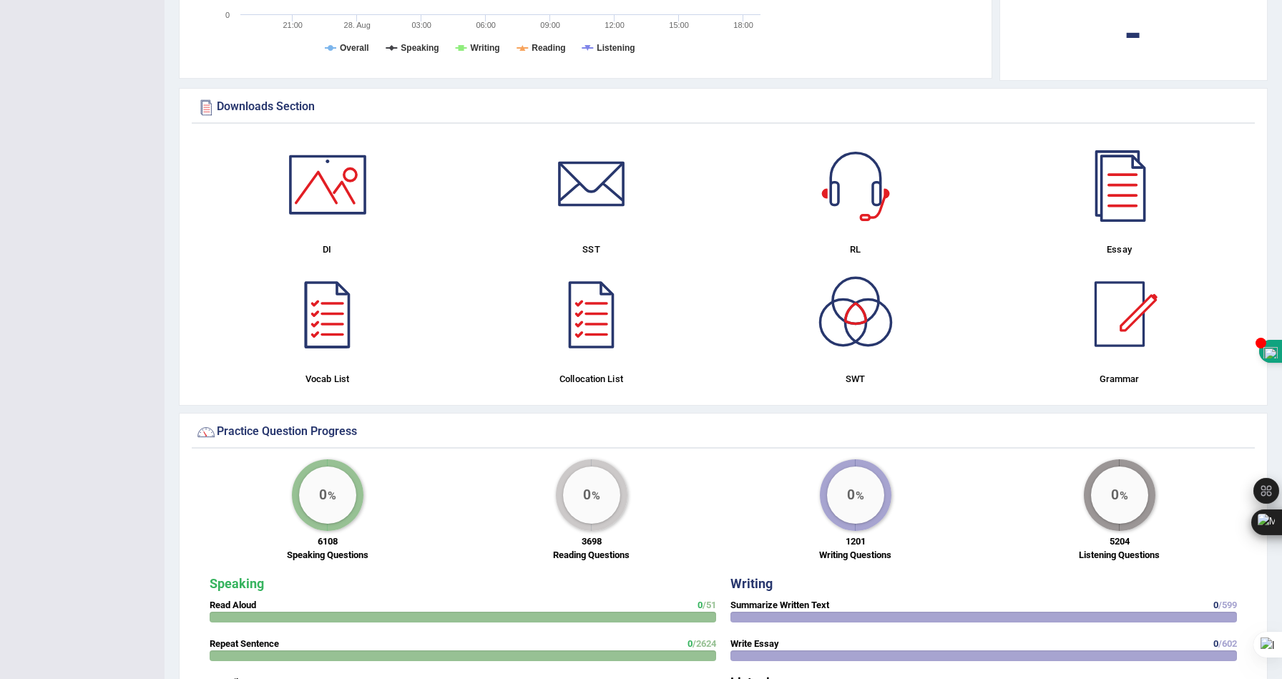
scroll to position [691, 0]
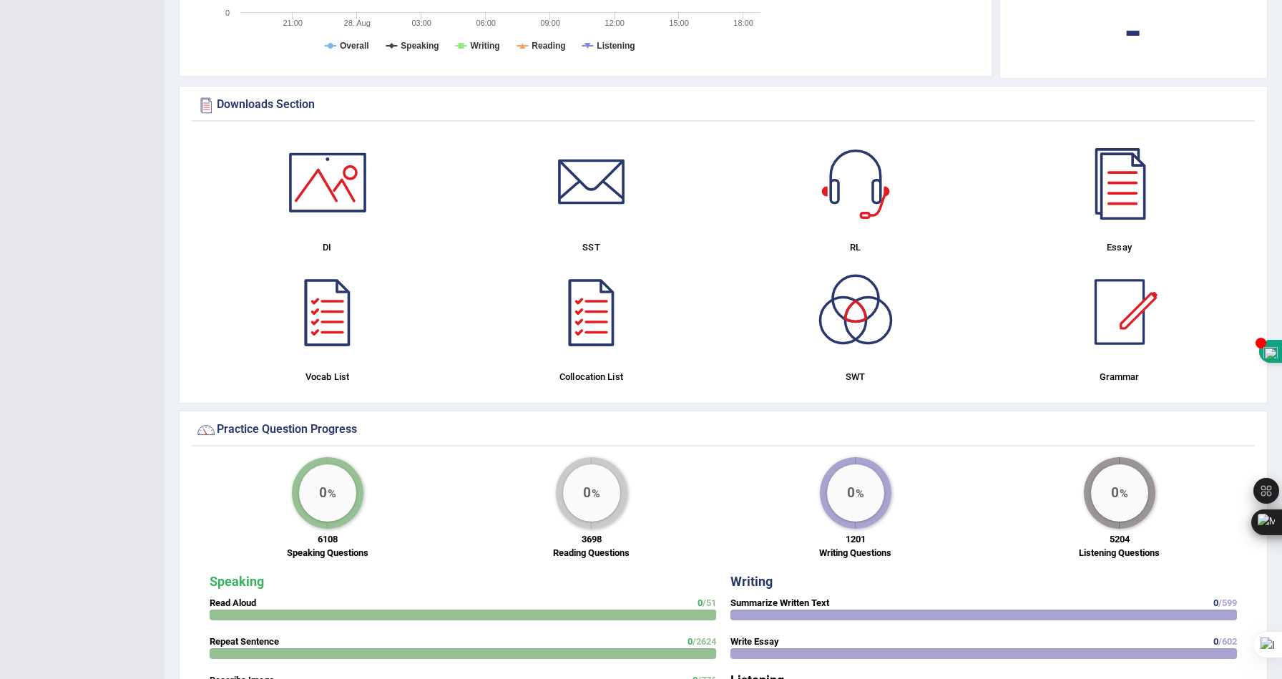
click at [850, 203] on div at bounding box center [855, 182] width 100 height 100
click at [345, 308] on div at bounding box center [327, 312] width 100 height 100
click at [603, 316] on div at bounding box center [591, 312] width 100 height 100
click at [587, 180] on div at bounding box center [591, 182] width 100 height 100
